Goal: Task Accomplishment & Management: Manage account settings

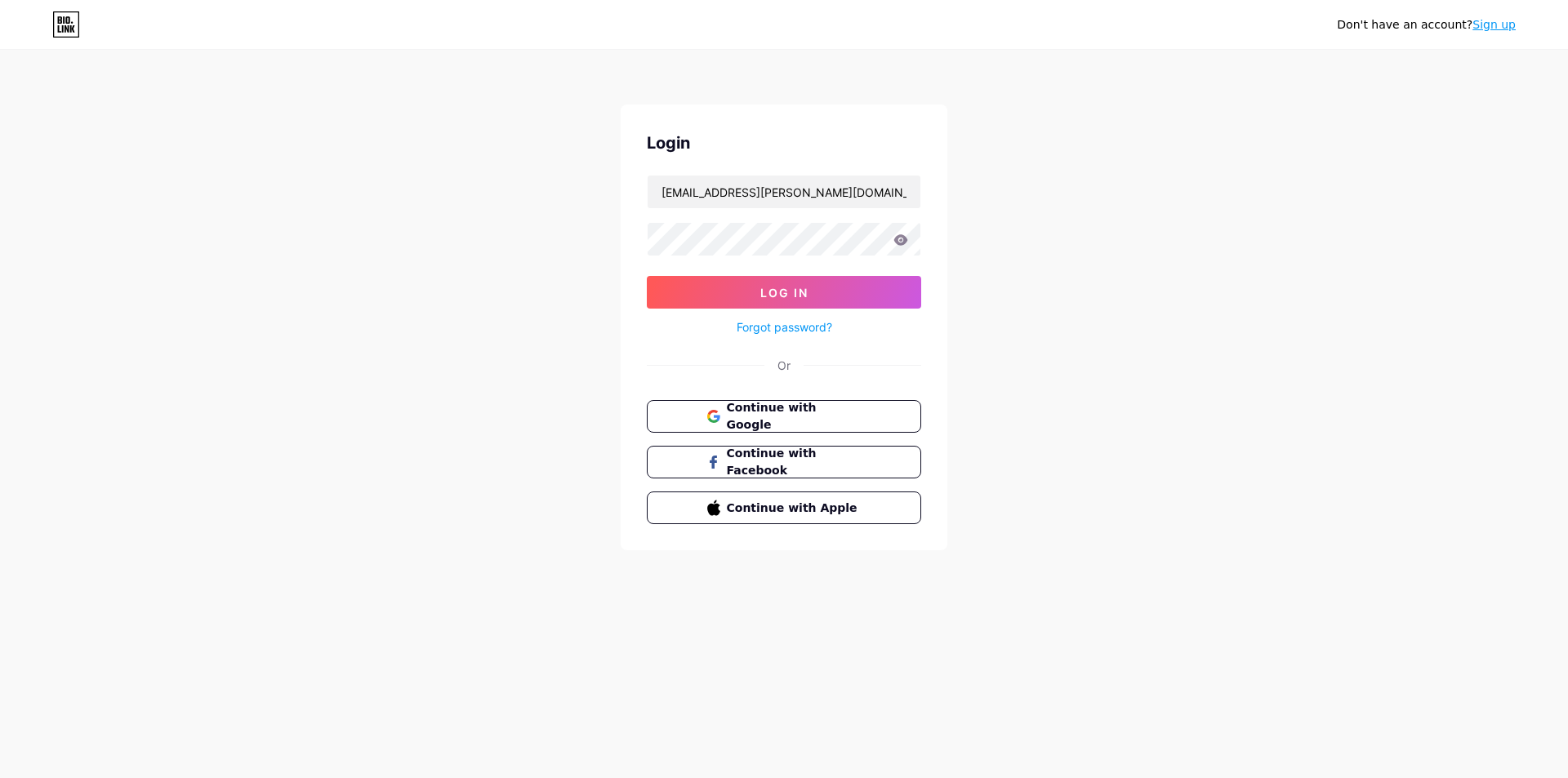
click at [1124, 432] on div "Don't have an account? Sign up Login [EMAIL_ADDRESS][PERSON_NAME][DOMAIN_NAME] …" at bounding box center [784, 301] width 1568 height 603
click at [398, 528] on div "Don't have an account? Sign up Login [EMAIL_ADDRESS][PERSON_NAME][DOMAIN_NAME] …" at bounding box center [784, 301] width 1568 height 603
click at [399, 525] on div "Don't have an account? Sign up Login [EMAIL_ADDRESS][PERSON_NAME][DOMAIN_NAME] …" at bounding box center [784, 301] width 1568 height 603
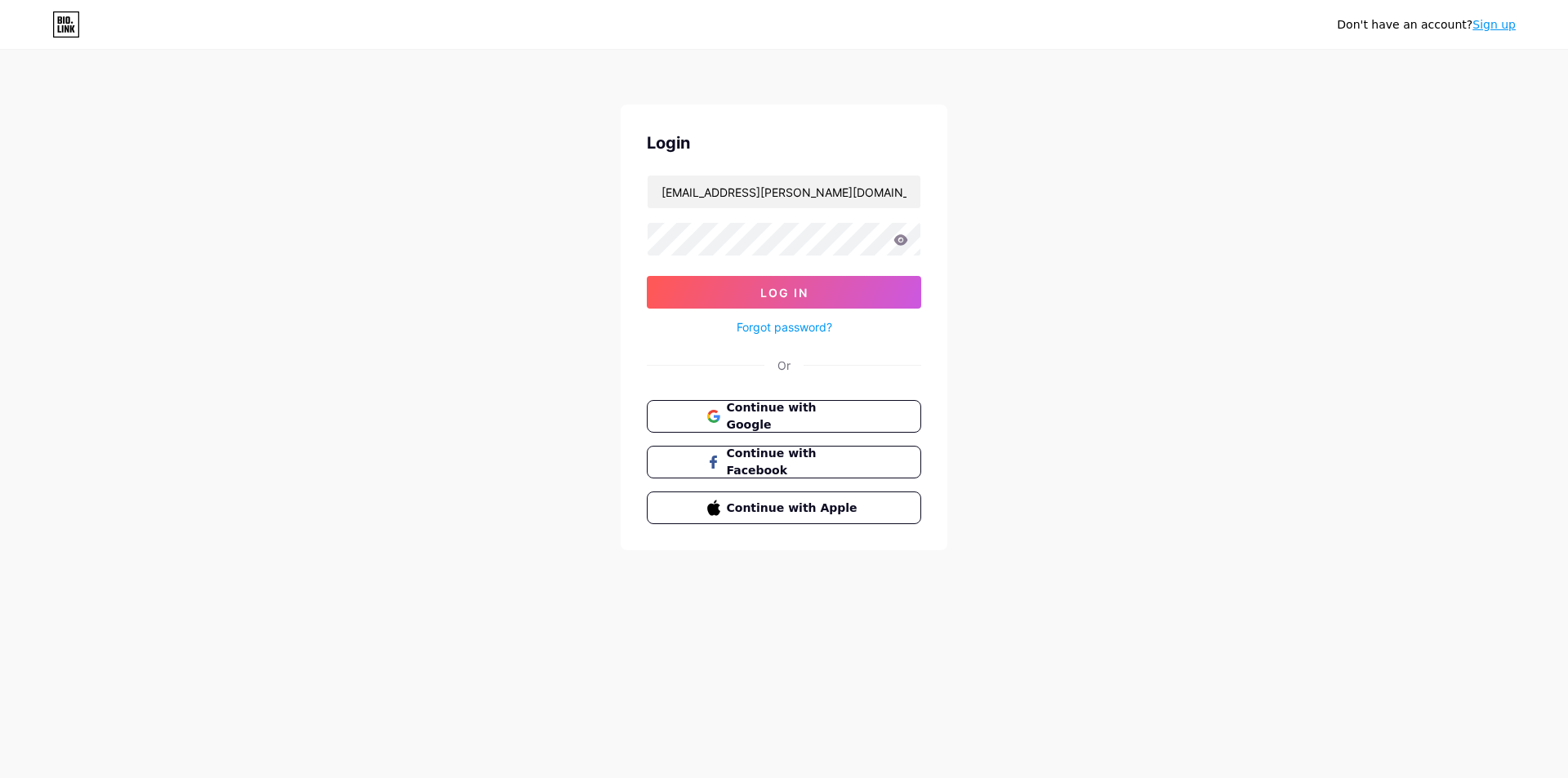
click at [399, 525] on div "Don't have an account? Sign up Login [EMAIL_ADDRESS][PERSON_NAME][DOMAIN_NAME] …" at bounding box center [784, 301] width 1568 height 603
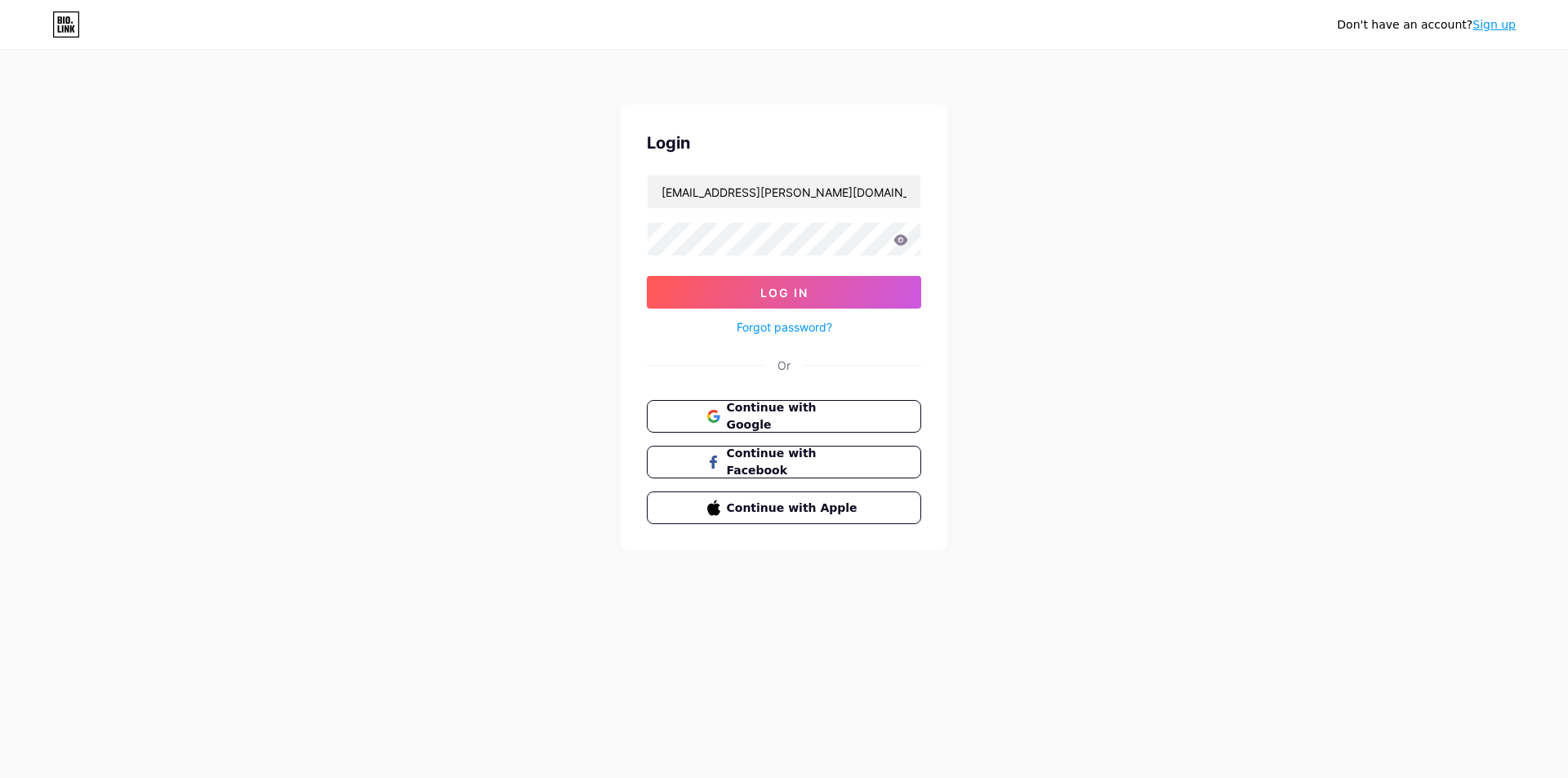
click at [399, 525] on div "Don't have an account? Sign up Login [EMAIL_ADDRESS][PERSON_NAME][DOMAIN_NAME] …" at bounding box center [784, 301] width 1568 height 603
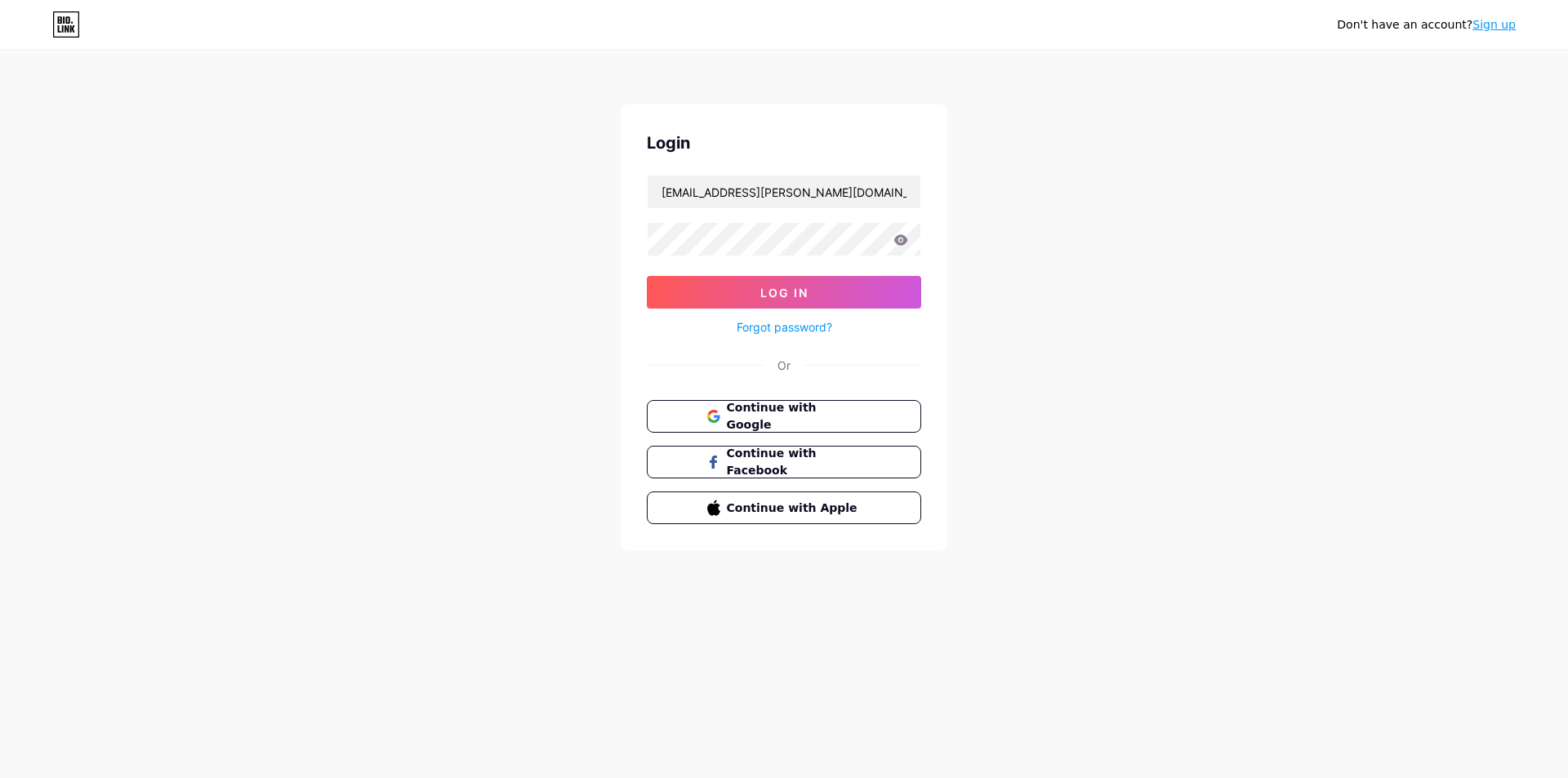
click at [399, 525] on div "Don't have an account? Sign up Login [EMAIL_ADDRESS][PERSON_NAME][DOMAIN_NAME] …" at bounding box center [784, 301] width 1568 height 603
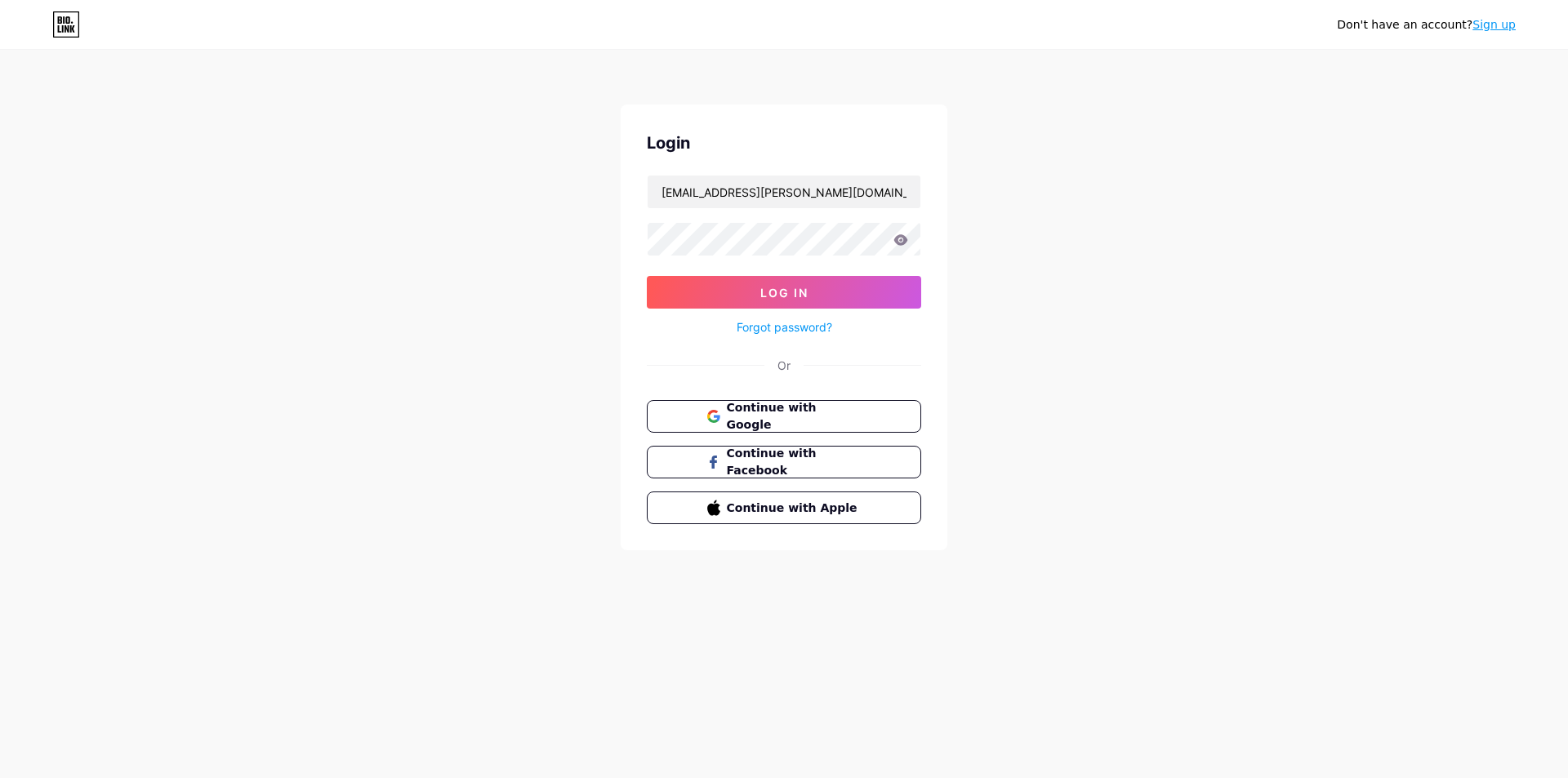
click at [399, 525] on div "Don't have an account? Sign up Login [EMAIL_ADDRESS][PERSON_NAME][DOMAIN_NAME] …" at bounding box center [784, 301] width 1568 height 603
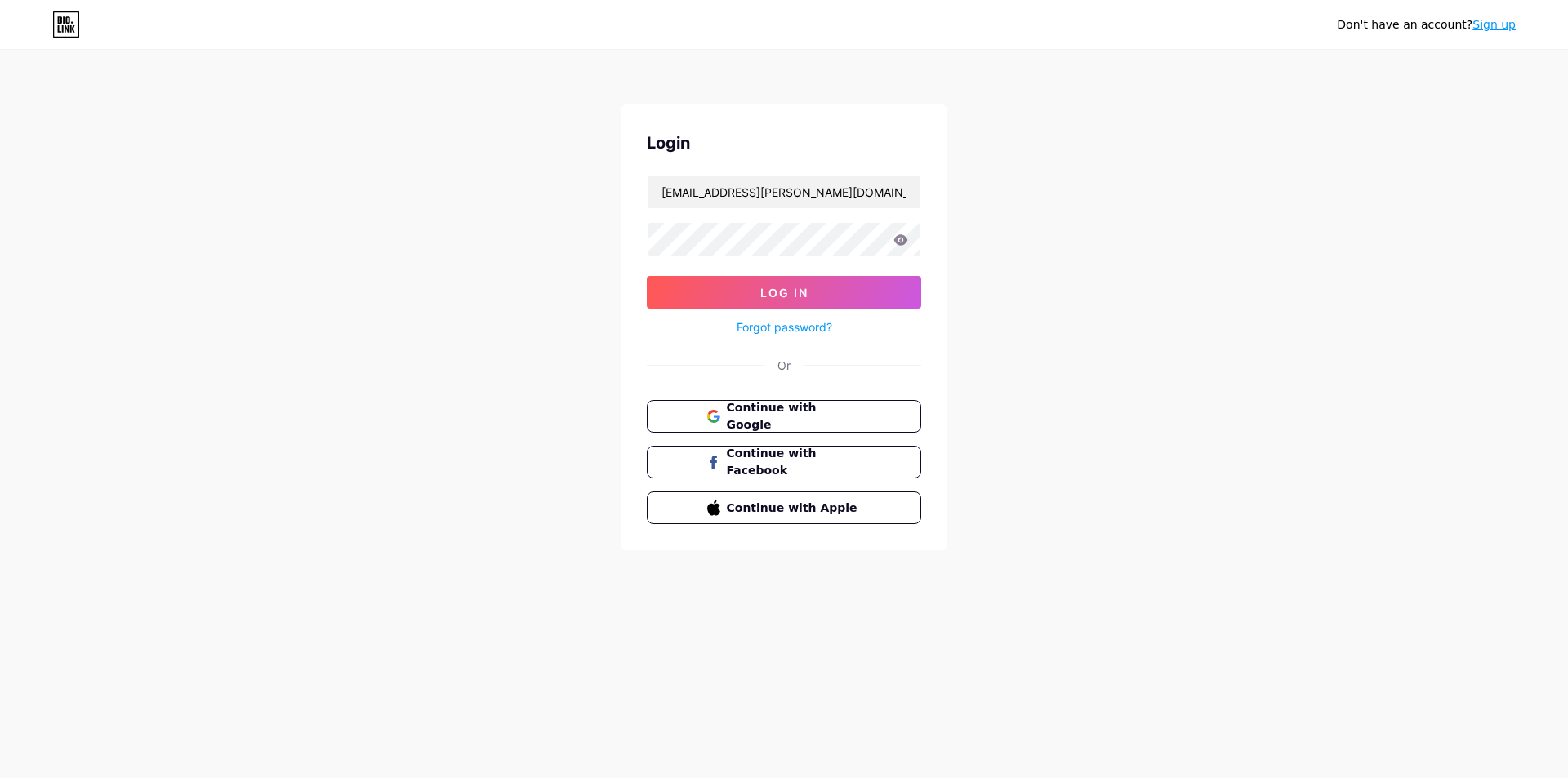
click at [399, 525] on div "Don't have an account? Sign up Login [EMAIL_ADDRESS][PERSON_NAME][DOMAIN_NAME] …" at bounding box center [784, 301] width 1568 height 603
click at [1109, 653] on div "Don't have an account? Sign up Login [EMAIL_ADDRESS][PERSON_NAME][DOMAIN_NAME] …" at bounding box center [784, 389] width 1568 height 778
click at [1120, 571] on div "Don't have an account? Sign up Login [EMAIL_ADDRESS][PERSON_NAME][DOMAIN_NAME] …" at bounding box center [784, 301] width 1568 height 603
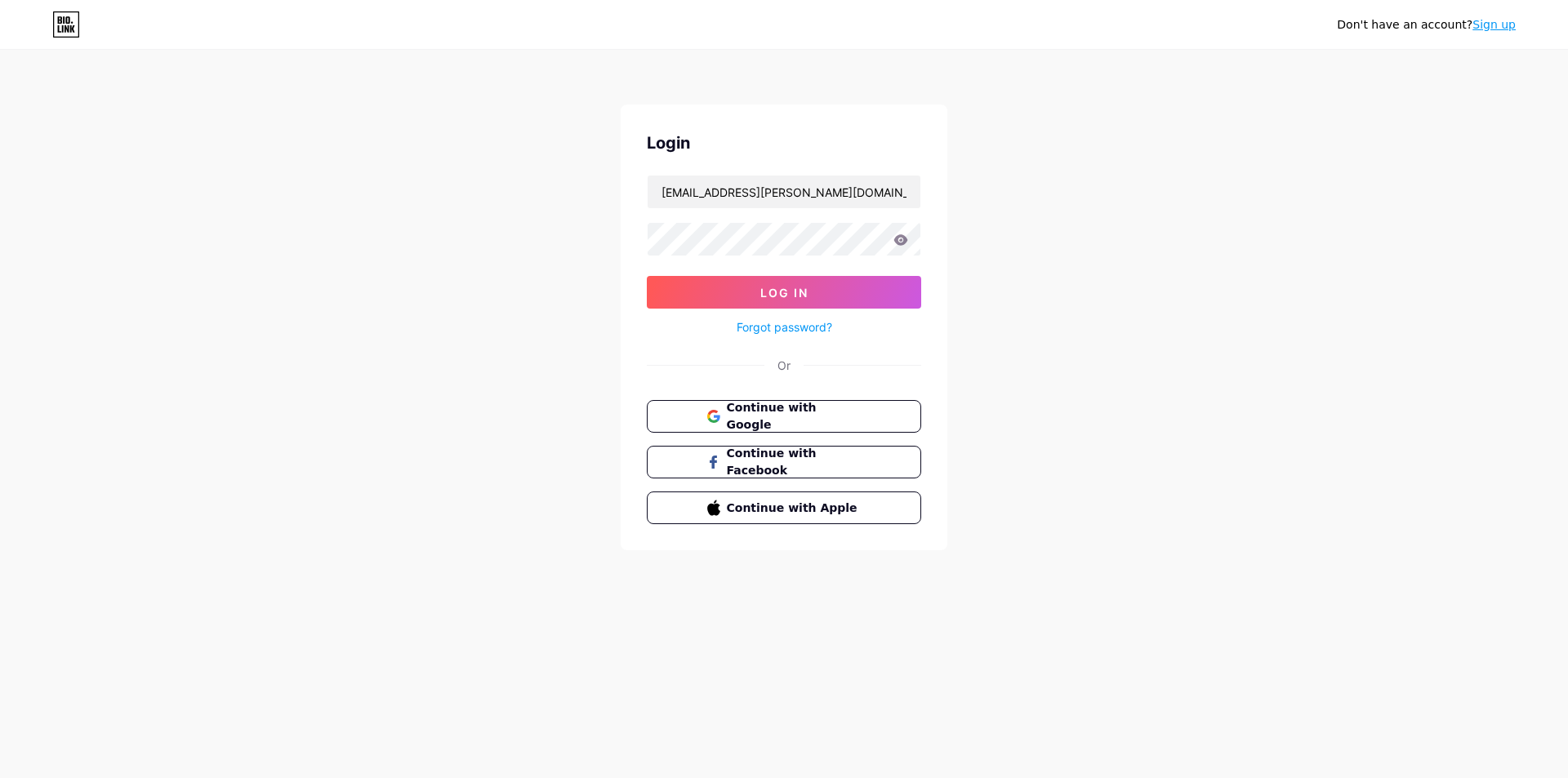
click at [1120, 571] on div "Don't have an account? Sign up Login [EMAIL_ADDRESS][PERSON_NAME][DOMAIN_NAME] …" at bounding box center [784, 301] width 1568 height 603
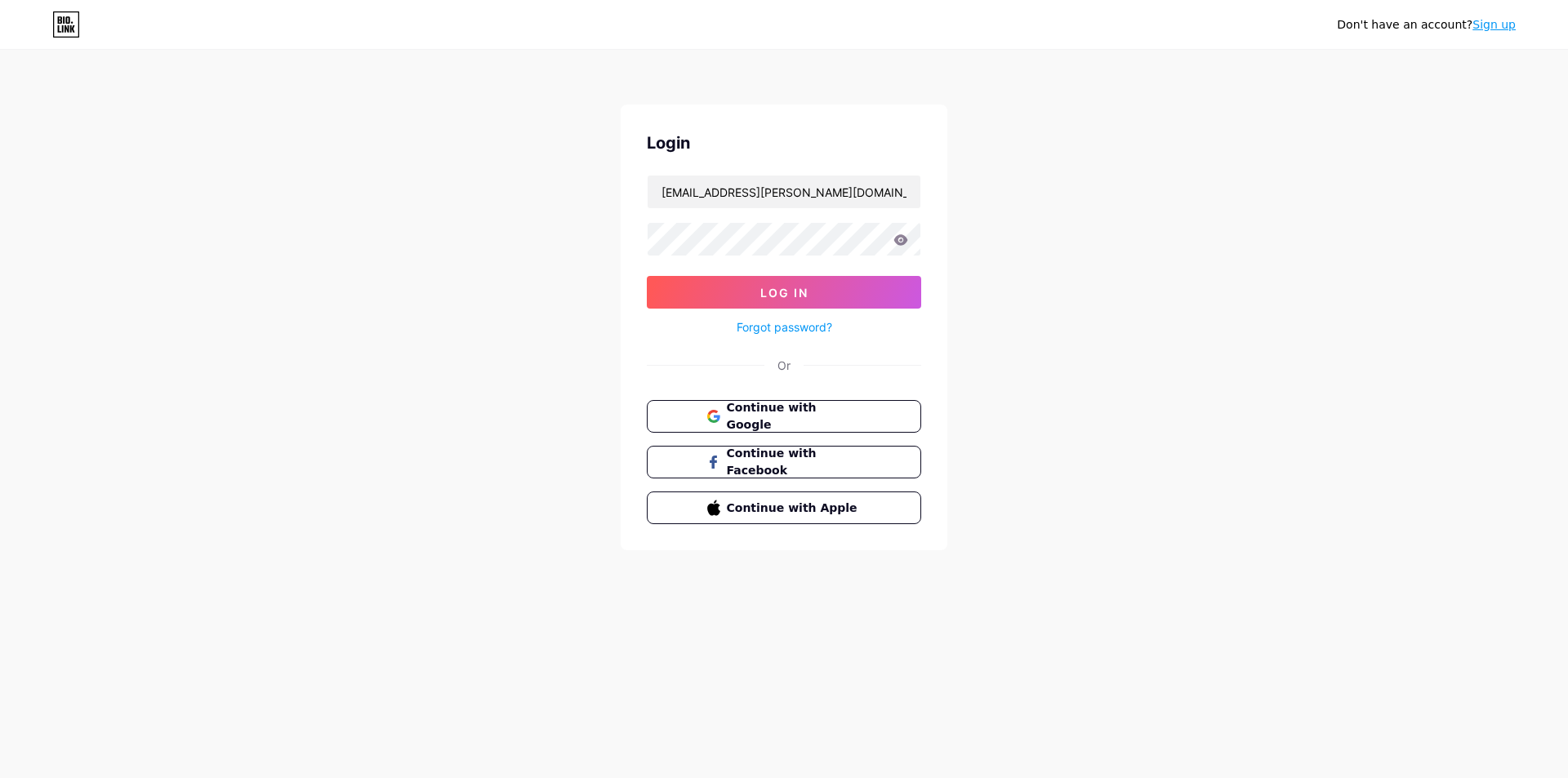
click at [1120, 571] on div "Don't have an account? Sign up Login [EMAIL_ADDRESS][PERSON_NAME][DOMAIN_NAME] …" at bounding box center [784, 301] width 1568 height 603
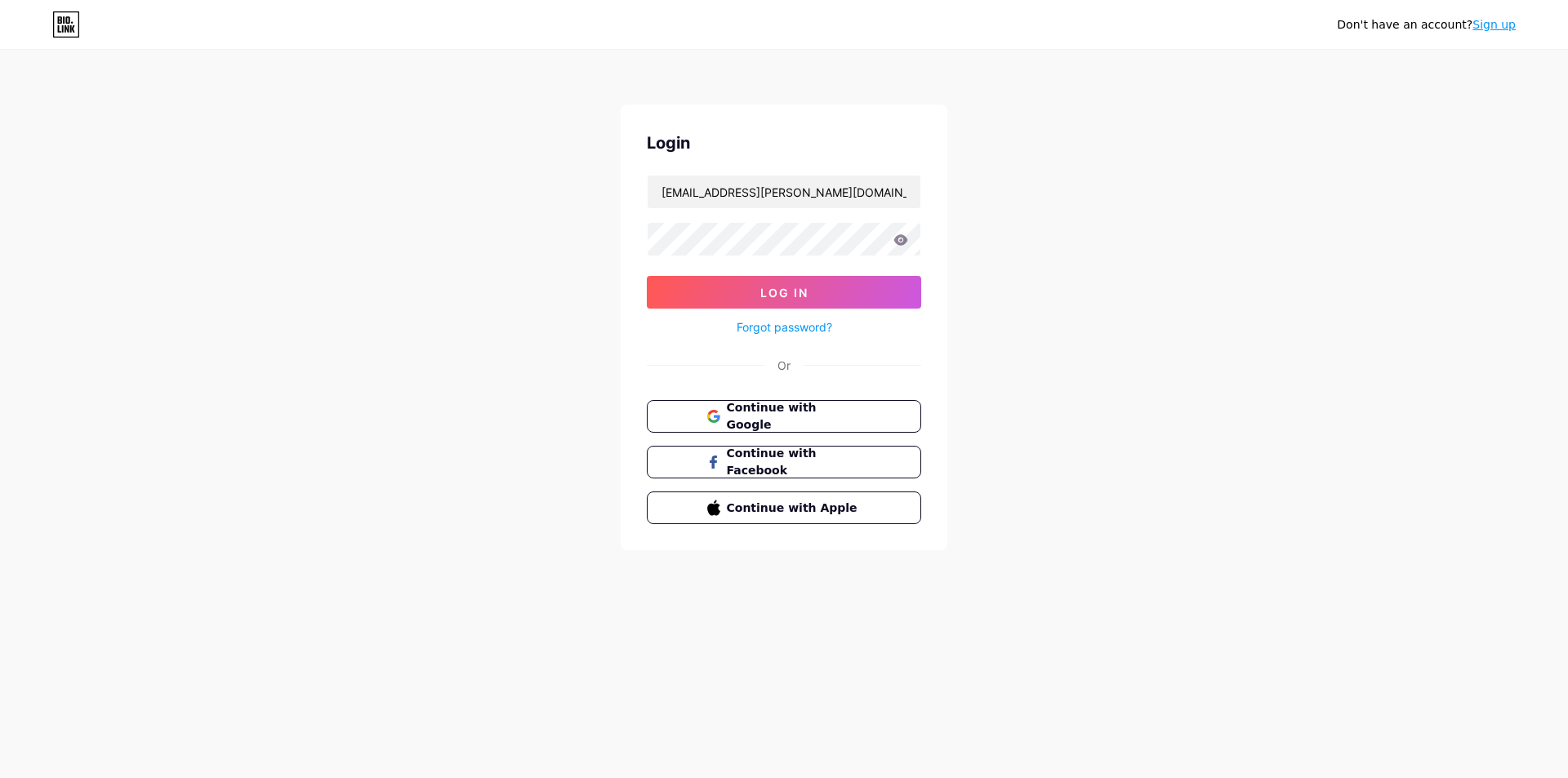
click at [1120, 571] on div "Don't have an account? Sign up Login [EMAIL_ADDRESS][PERSON_NAME][DOMAIN_NAME] …" at bounding box center [784, 301] width 1568 height 603
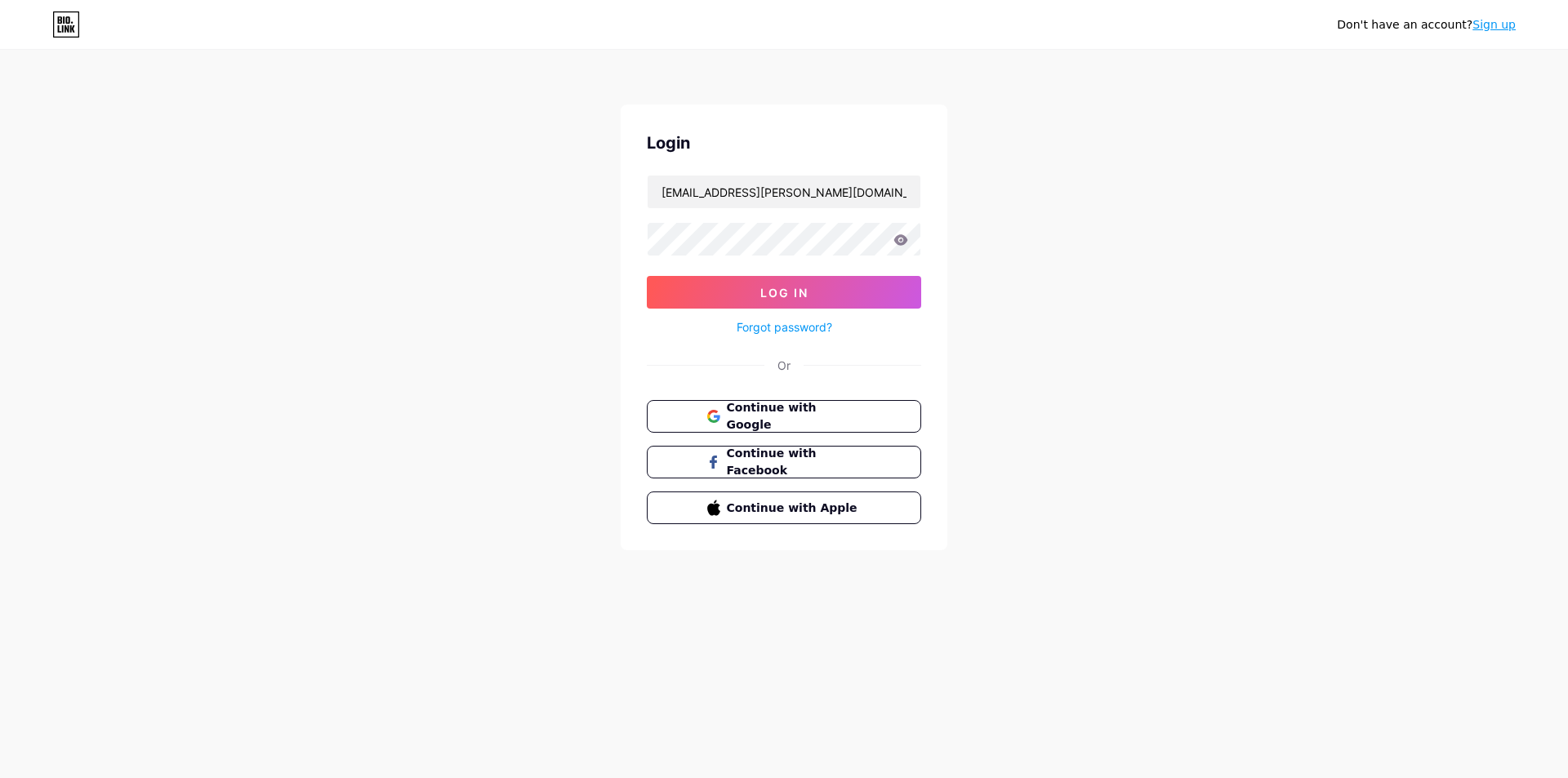
click at [1178, 233] on div "Don't have an account? Sign up Login [EMAIL_ADDRESS][PERSON_NAME][DOMAIN_NAME] …" at bounding box center [784, 301] width 1568 height 603
click at [1183, 289] on div "Don't have an account? Sign up Login [EMAIL_ADDRESS][PERSON_NAME][DOMAIN_NAME] …" at bounding box center [784, 301] width 1568 height 603
click at [377, 215] on div "Don't have an account? Sign up Login [EMAIL_ADDRESS][PERSON_NAME][DOMAIN_NAME] …" at bounding box center [784, 301] width 1568 height 603
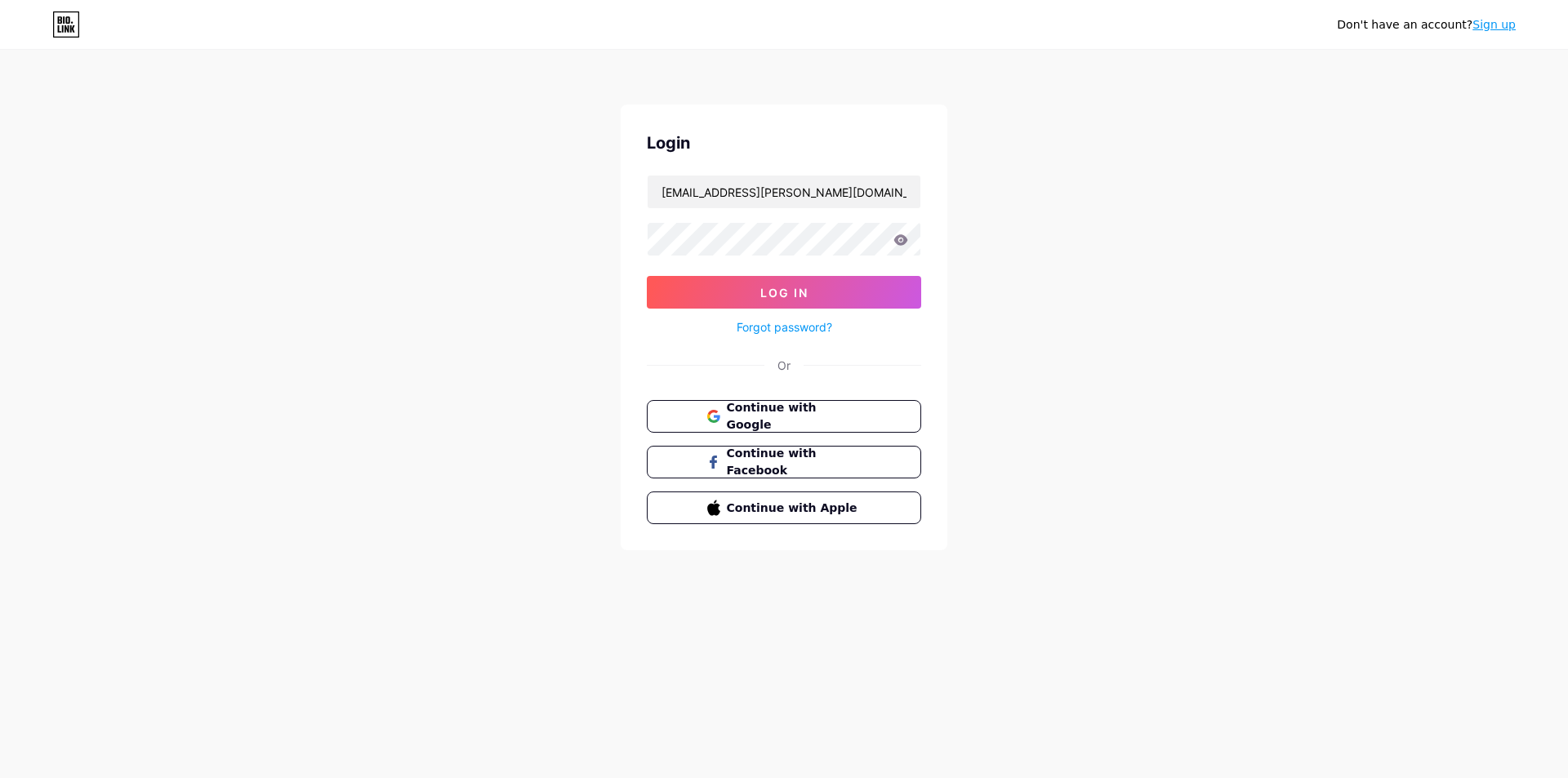
click at [381, 371] on div "Don't have an account? Sign up Login [EMAIL_ADDRESS][PERSON_NAME][DOMAIN_NAME] …" at bounding box center [784, 301] width 1568 height 603
